Goal: Check status: Check status

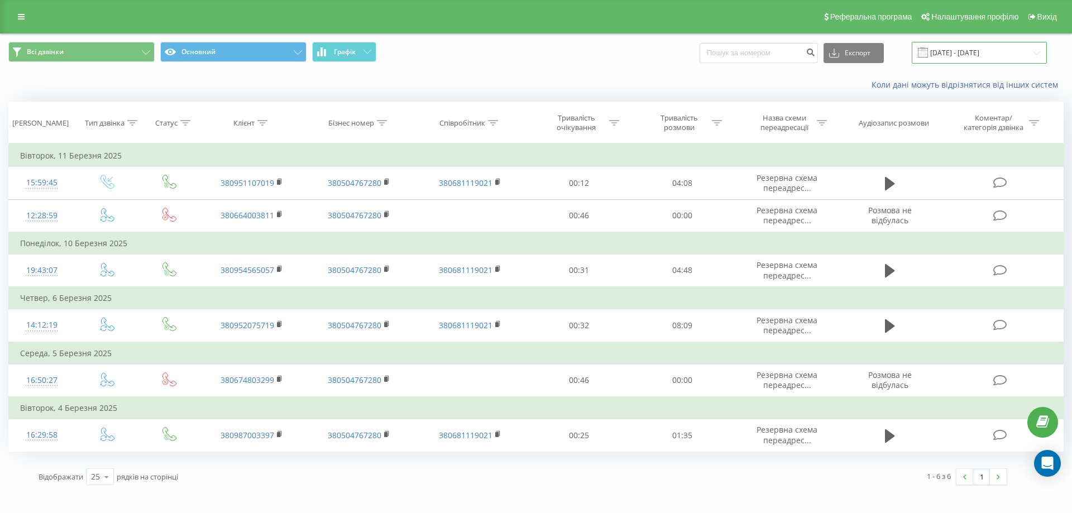
click at [964, 56] on input "[DATE] - [DATE]" at bounding box center [979, 53] width 135 height 22
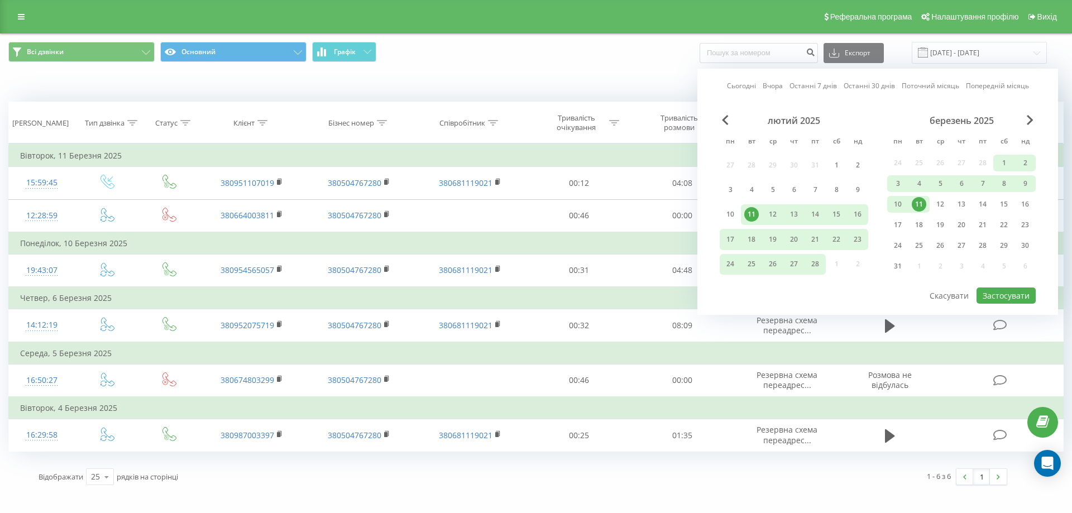
click at [776, 85] on link "Вчора" at bounding box center [773, 85] width 20 height 11
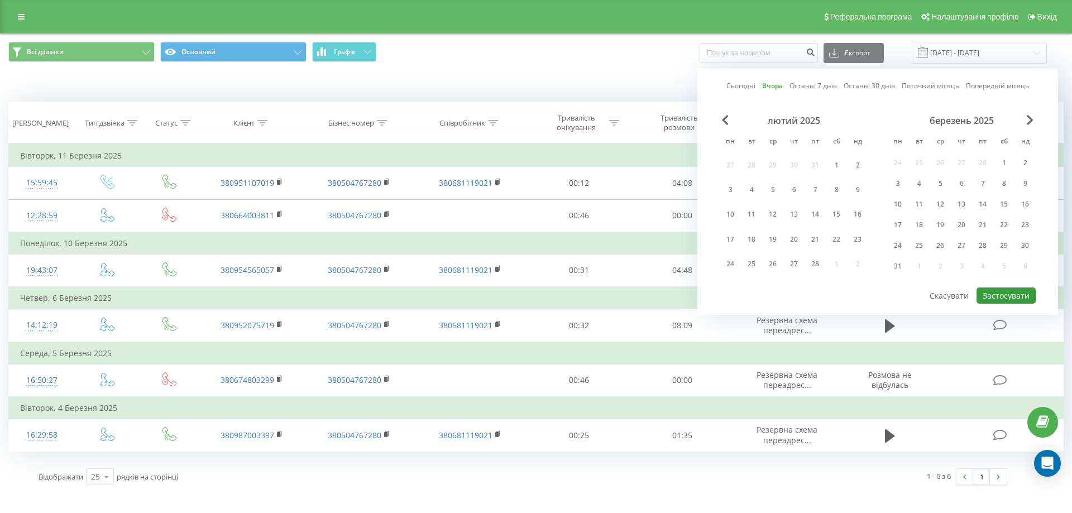
click at [1006, 295] on button "Застосувати" at bounding box center [1006, 296] width 59 height 16
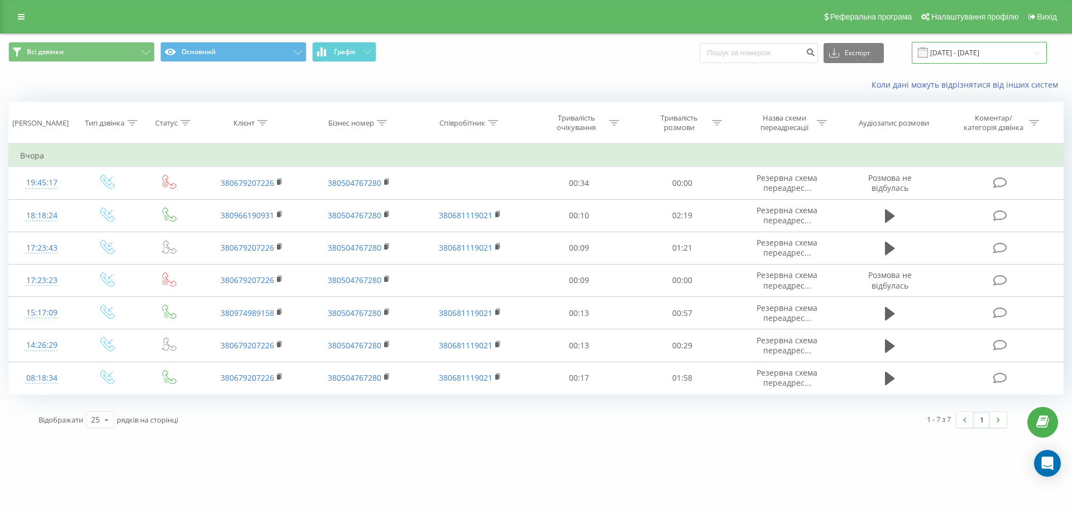
click at [982, 56] on input "[DATE] - [DATE]" at bounding box center [979, 53] width 135 height 22
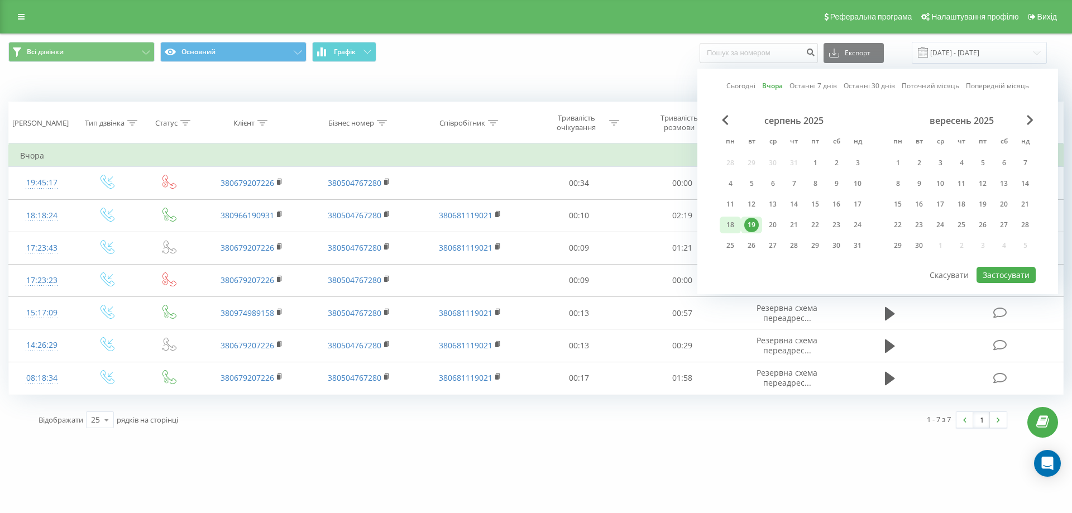
click at [738, 223] on div "18" at bounding box center [730, 225] width 21 height 17
click at [999, 273] on button "Застосувати" at bounding box center [1006, 275] width 59 height 16
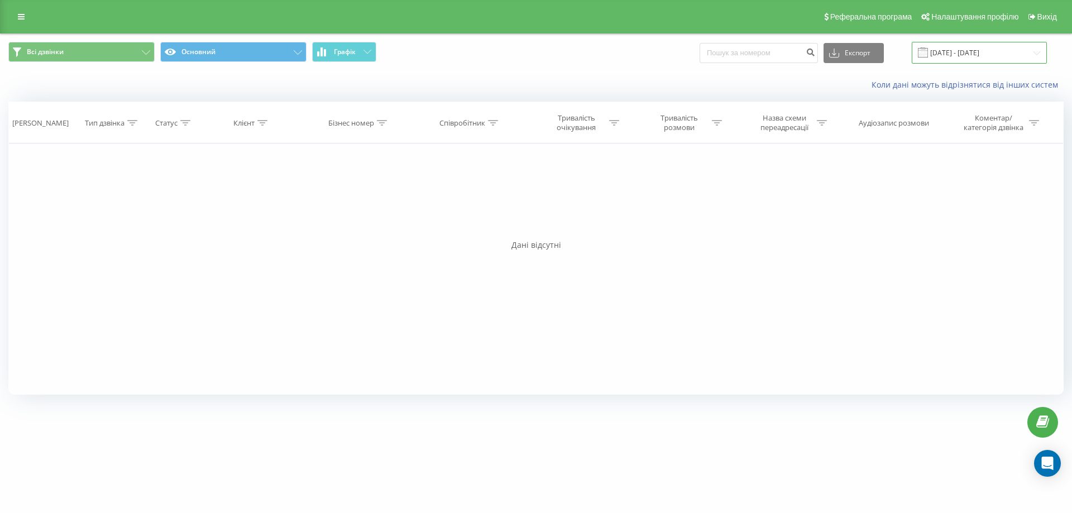
click at [967, 50] on input "[DATE] - [DATE]" at bounding box center [979, 53] width 135 height 22
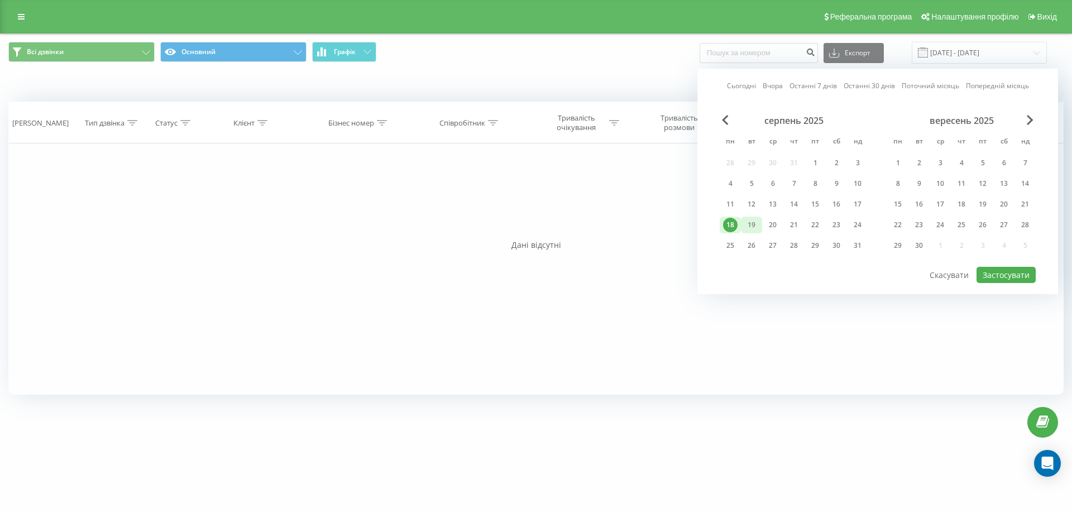
click at [753, 223] on div "19" at bounding box center [752, 225] width 15 height 15
click at [1010, 280] on button "Застосувати" at bounding box center [1006, 275] width 59 height 16
type input "[DATE] - [DATE]"
